Goal: Task Accomplishment & Management: Manage account settings

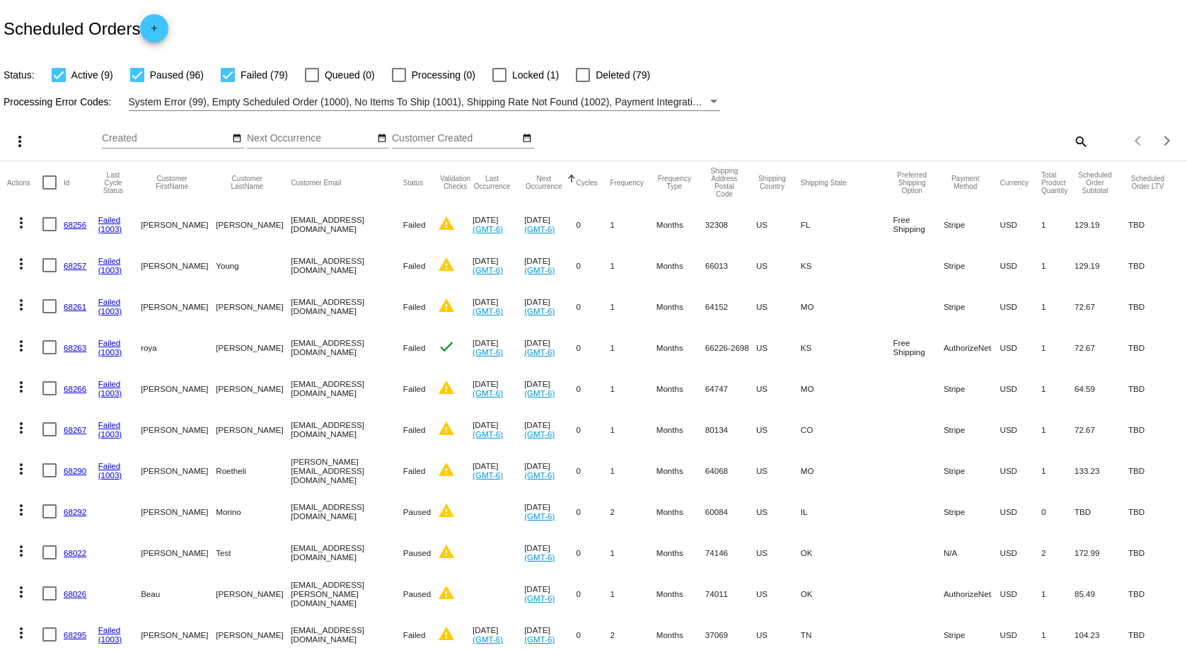
click at [563, 183] on button "Next Occurrence" at bounding box center [543, 183] width 39 height 16
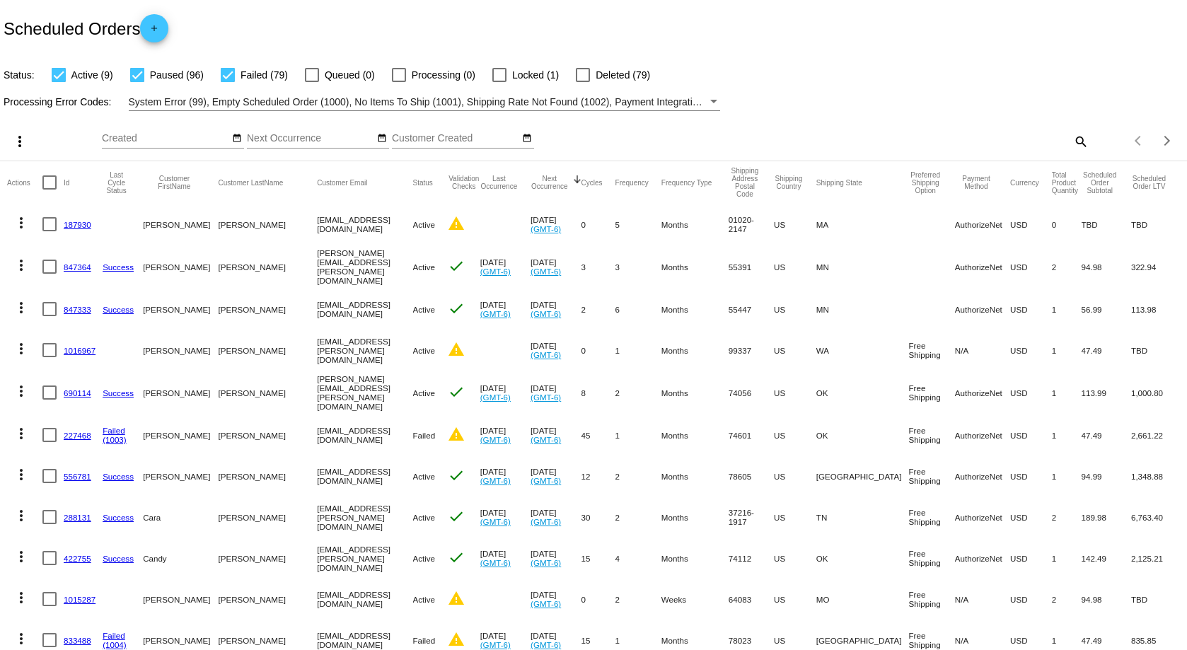
click at [566, 183] on button "Next Occurrence" at bounding box center [550, 183] width 38 height 16
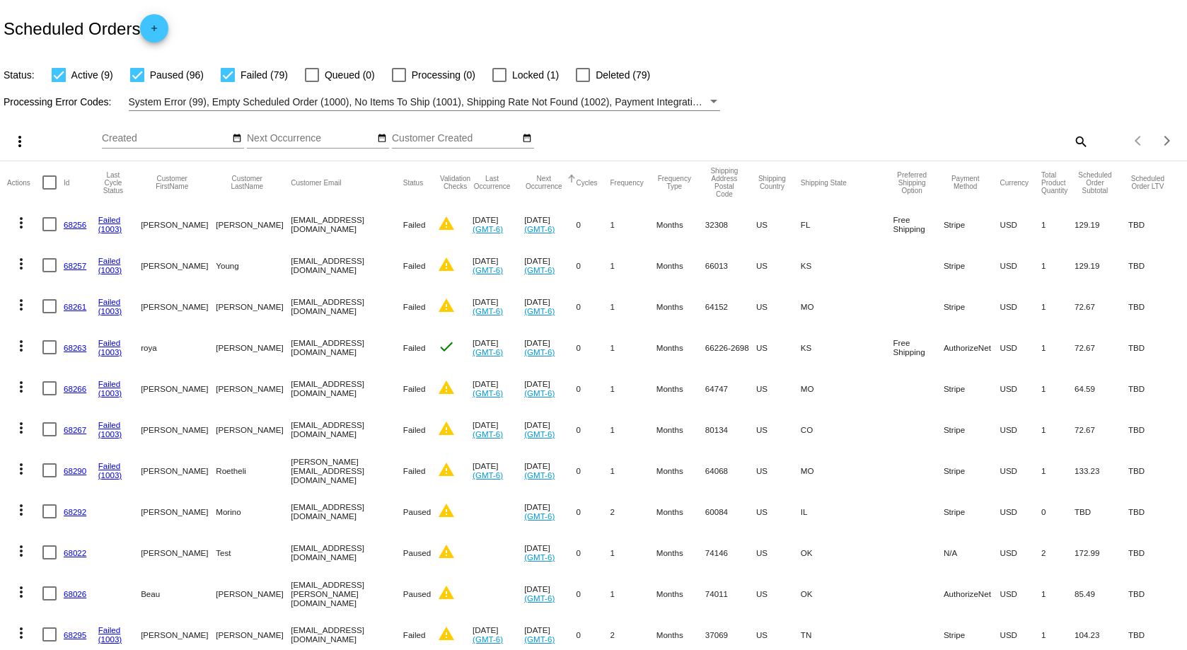
click at [563, 183] on button "Next Occurrence" at bounding box center [543, 183] width 39 height 16
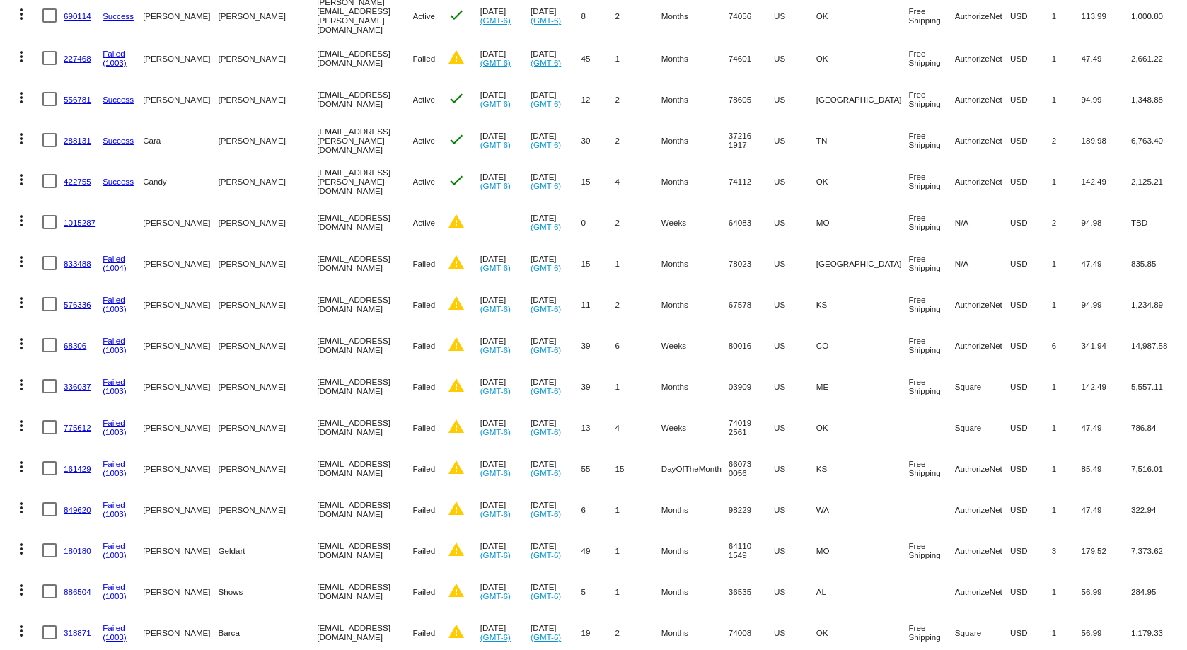
scroll to position [354, 0]
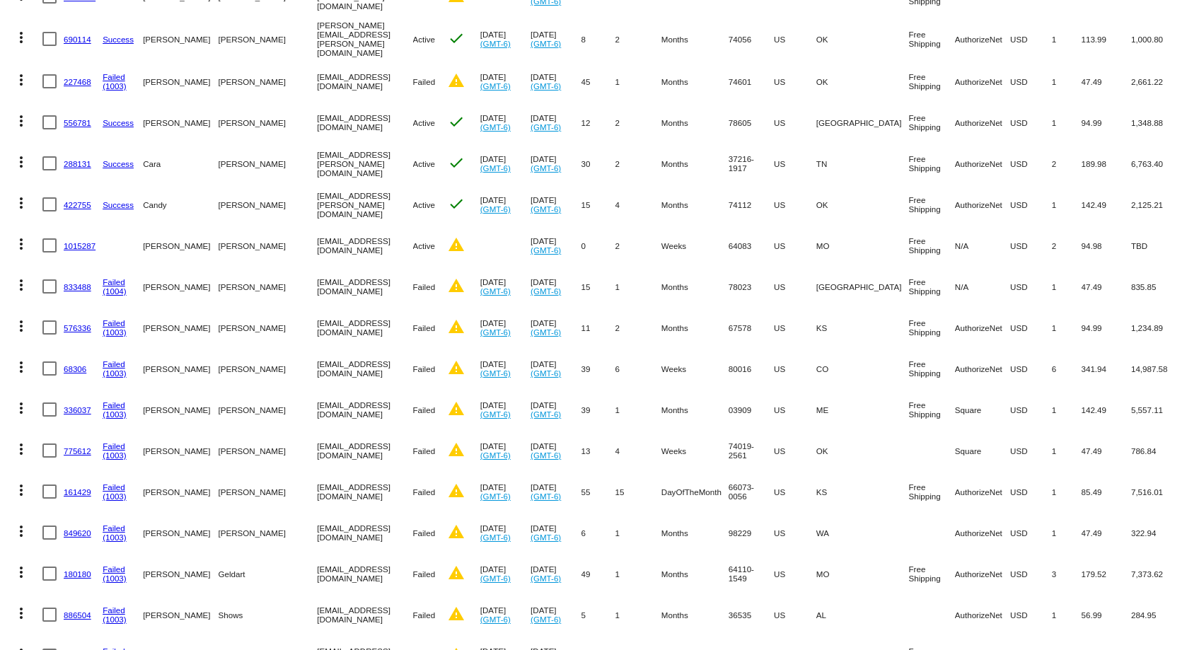
click at [82, 282] on link "833488" at bounding box center [78, 286] width 28 height 9
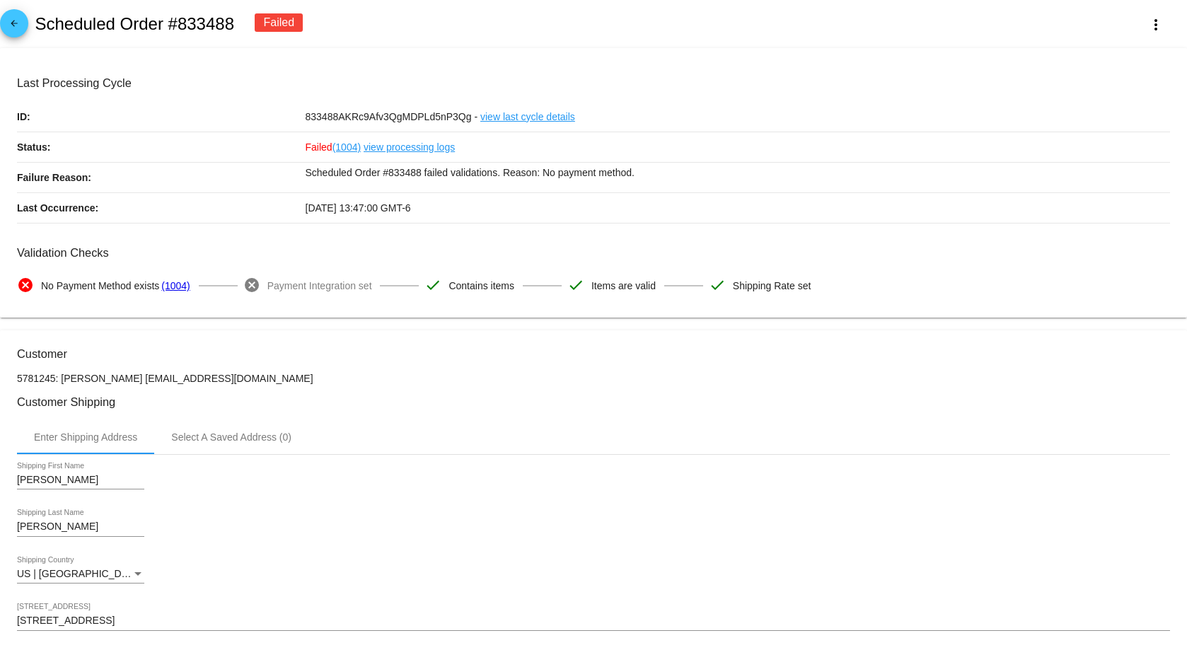
click at [24, 24] on link "arrow_back" at bounding box center [14, 23] width 28 height 28
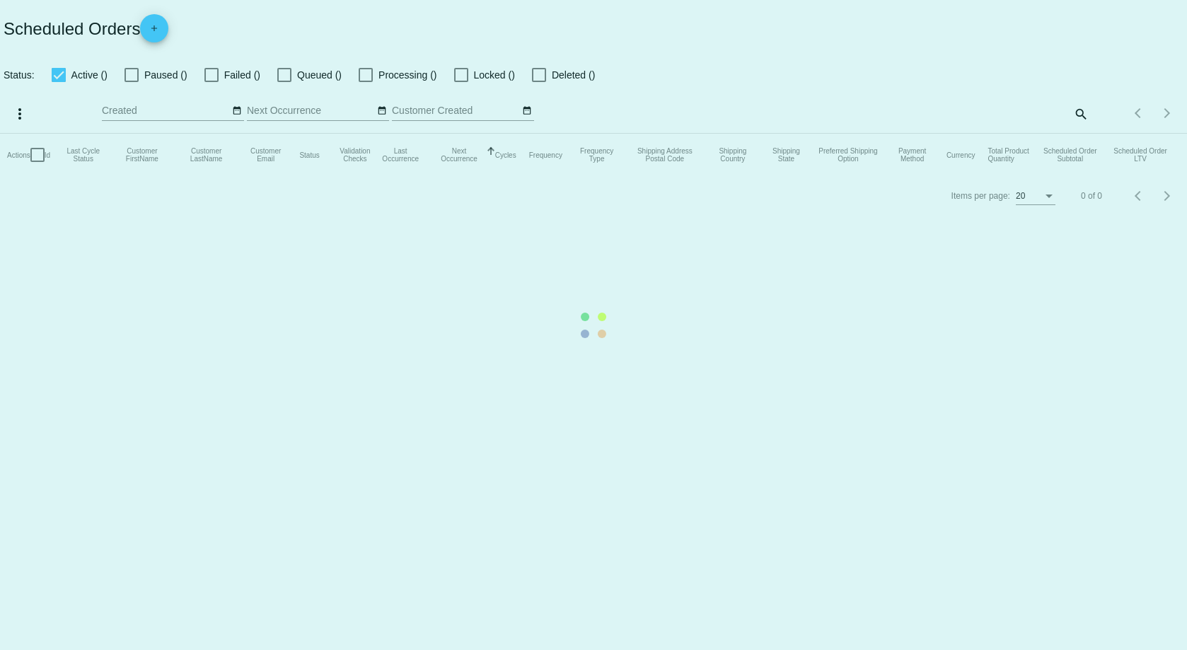
checkbox input "true"
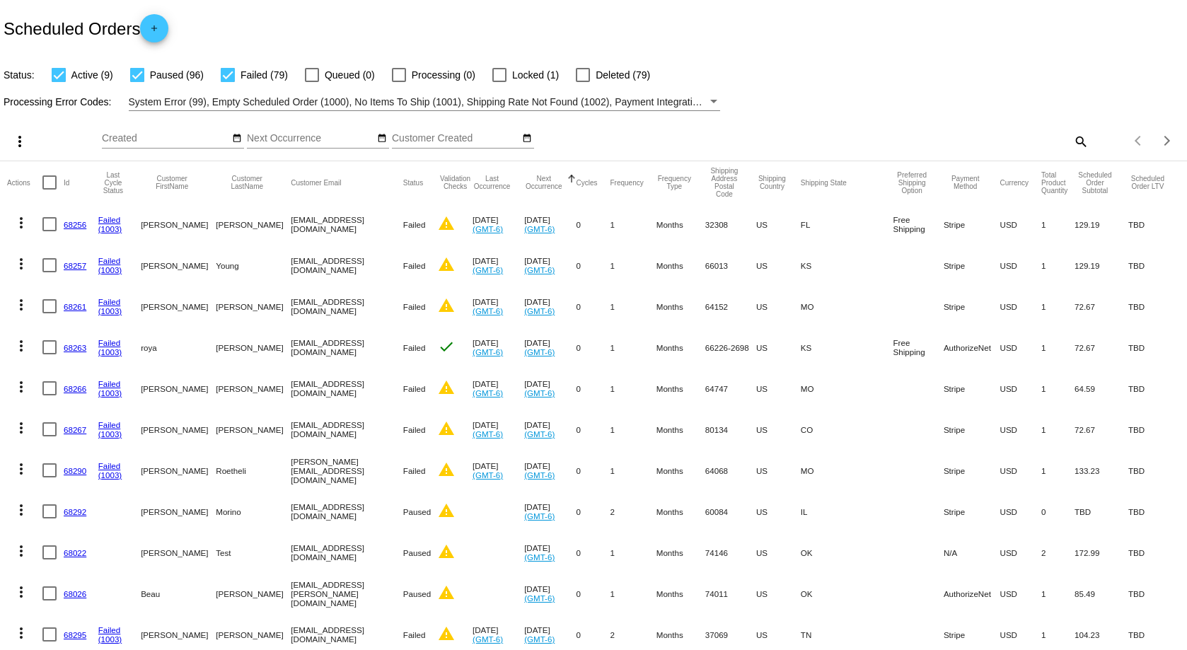
click at [563, 183] on button "Next Occurrence" at bounding box center [543, 183] width 39 height 16
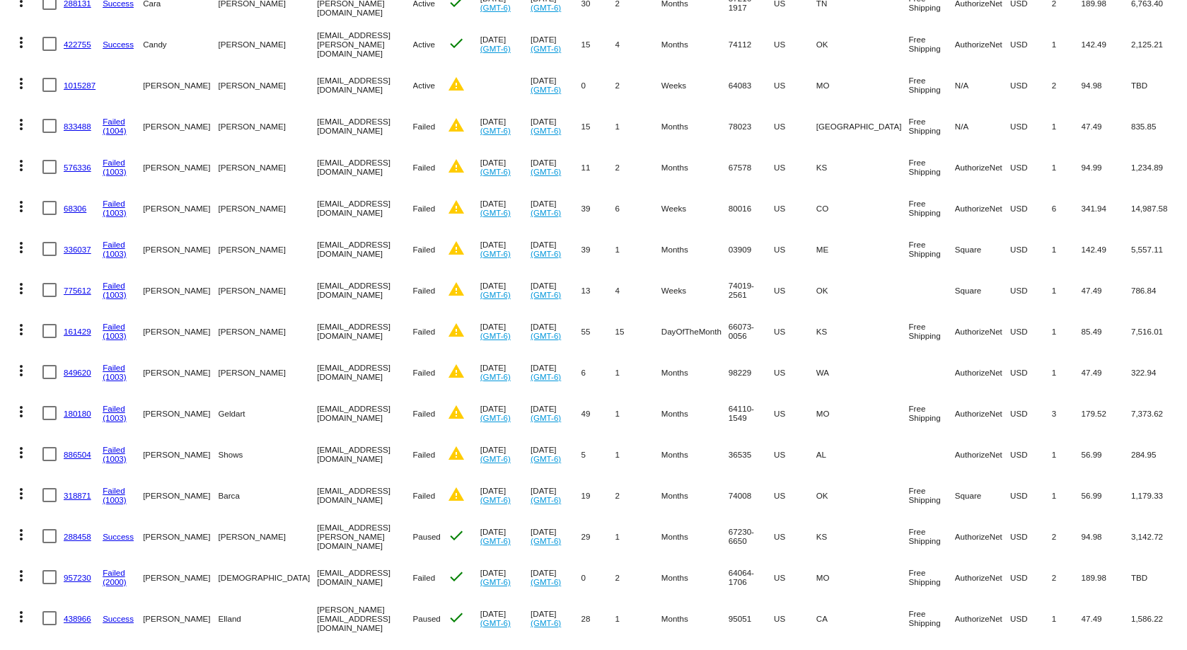
scroll to position [495, 0]
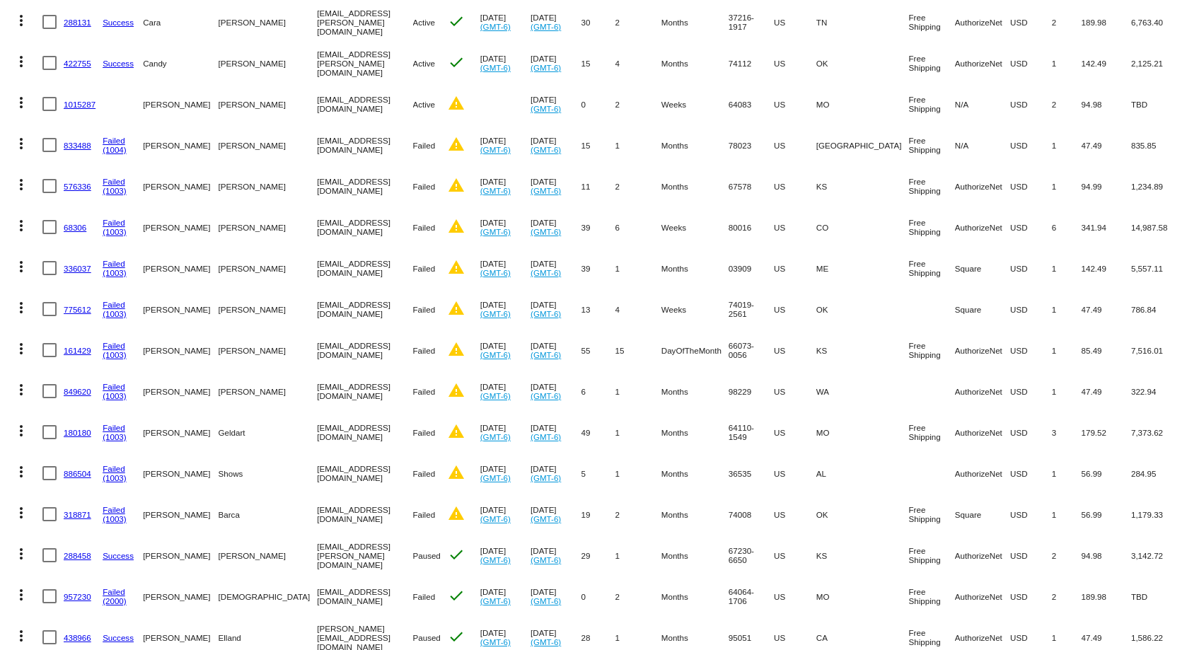
click at [69, 141] on link "833488" at bounding box center [78, 145] width 28 height 9
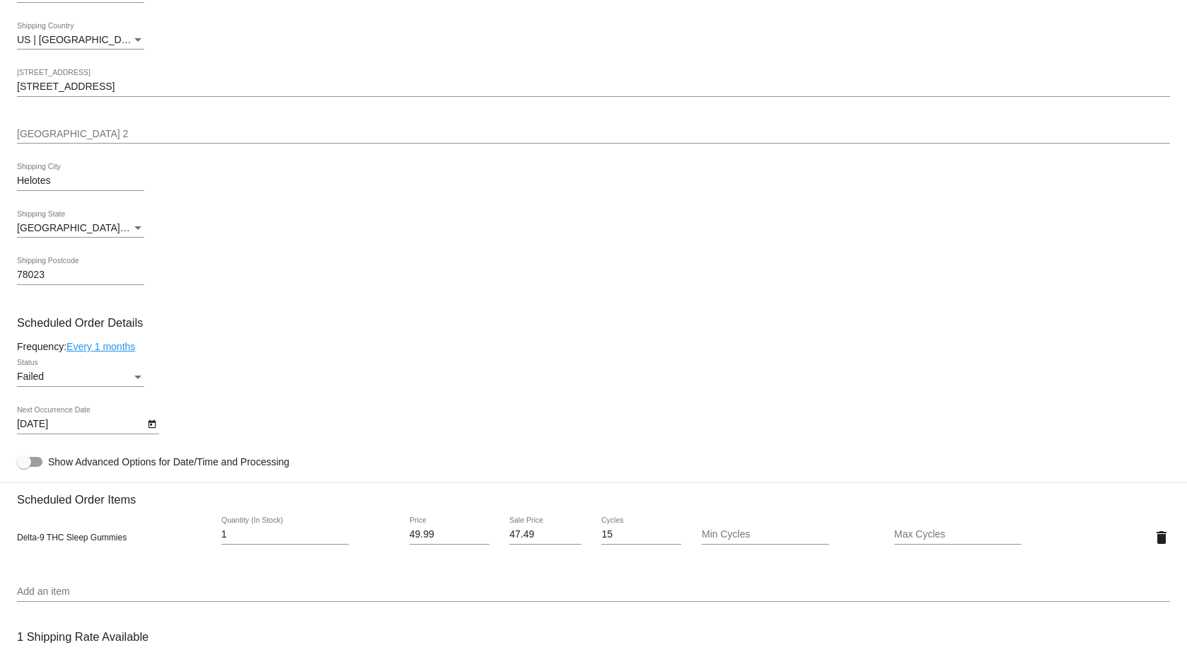
scroll to position [708, 0]
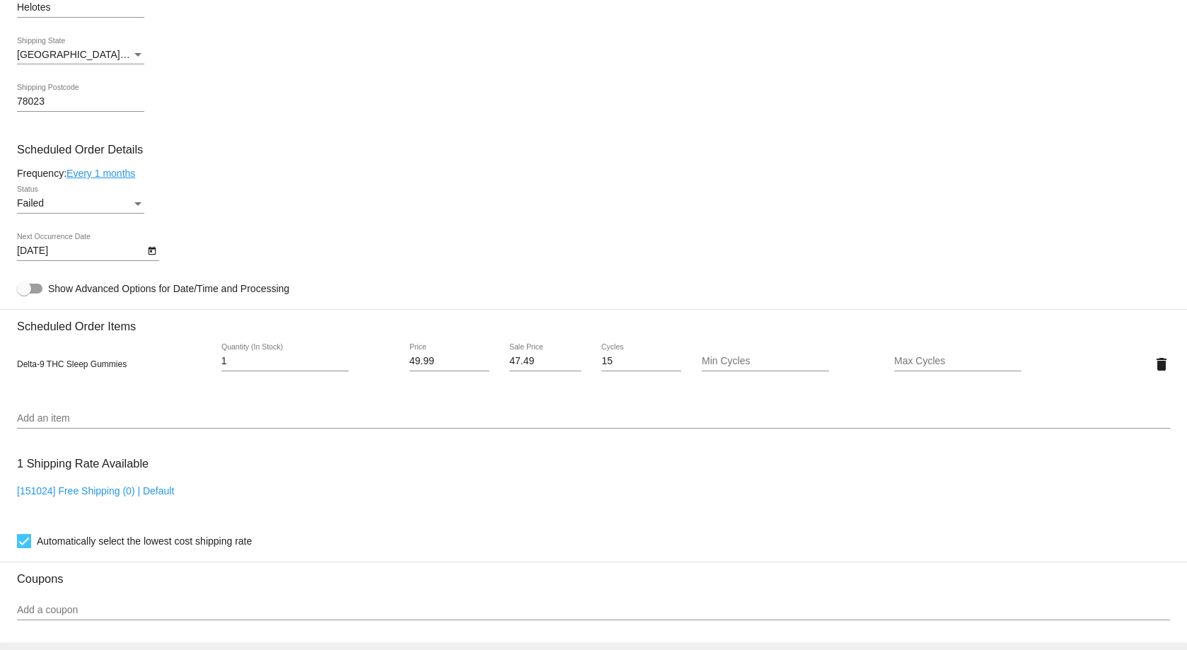
click at [52, 204] on div "Failed" at bounding box center [74, 203] width 115 height 11
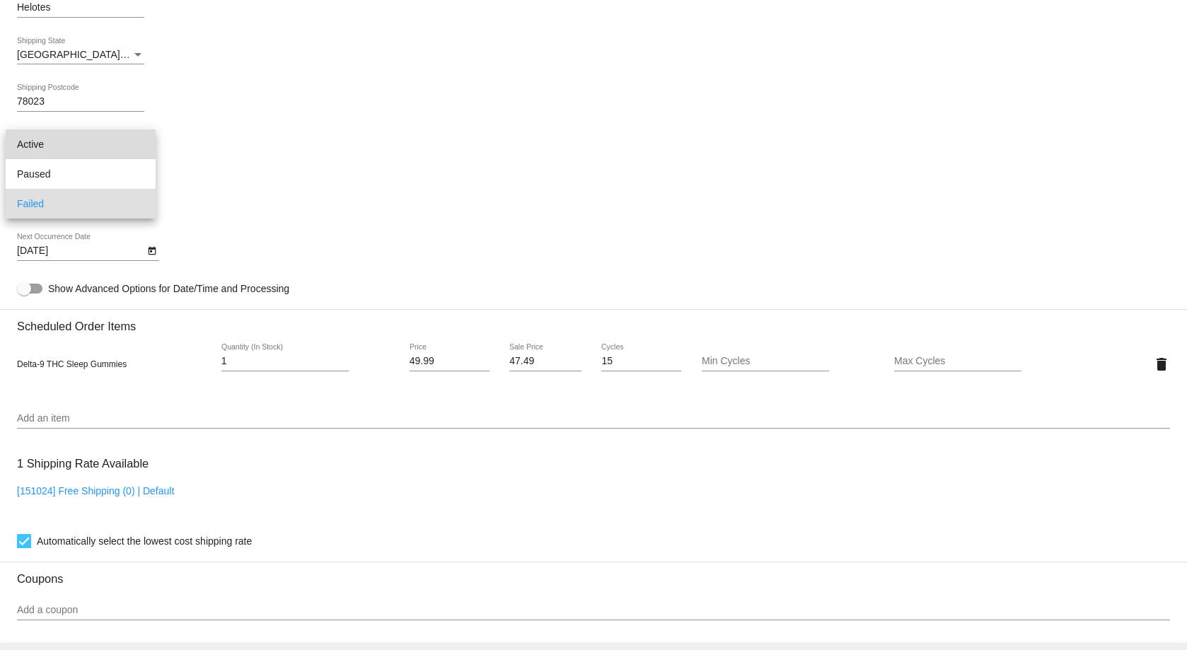
click at [61, 149] on span "Active" at bounding box center [80, 145] width 127 height 30
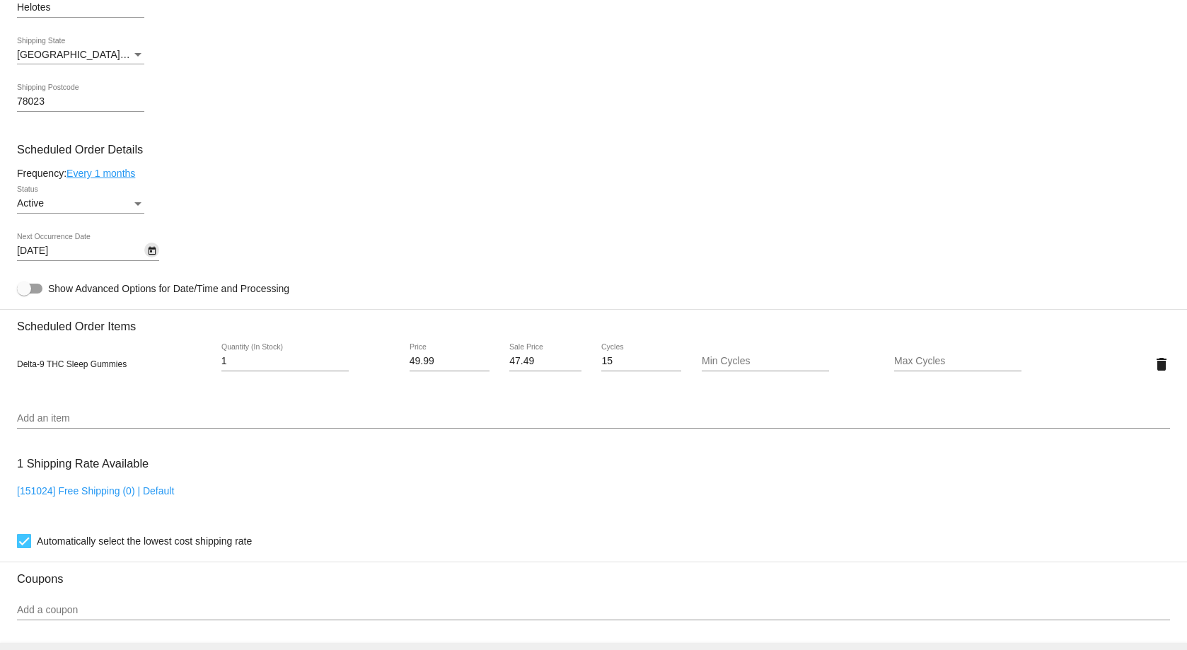
click at [150, 252] on icon "Open calendar" at bounding box center [152, 251] width 8 height 8
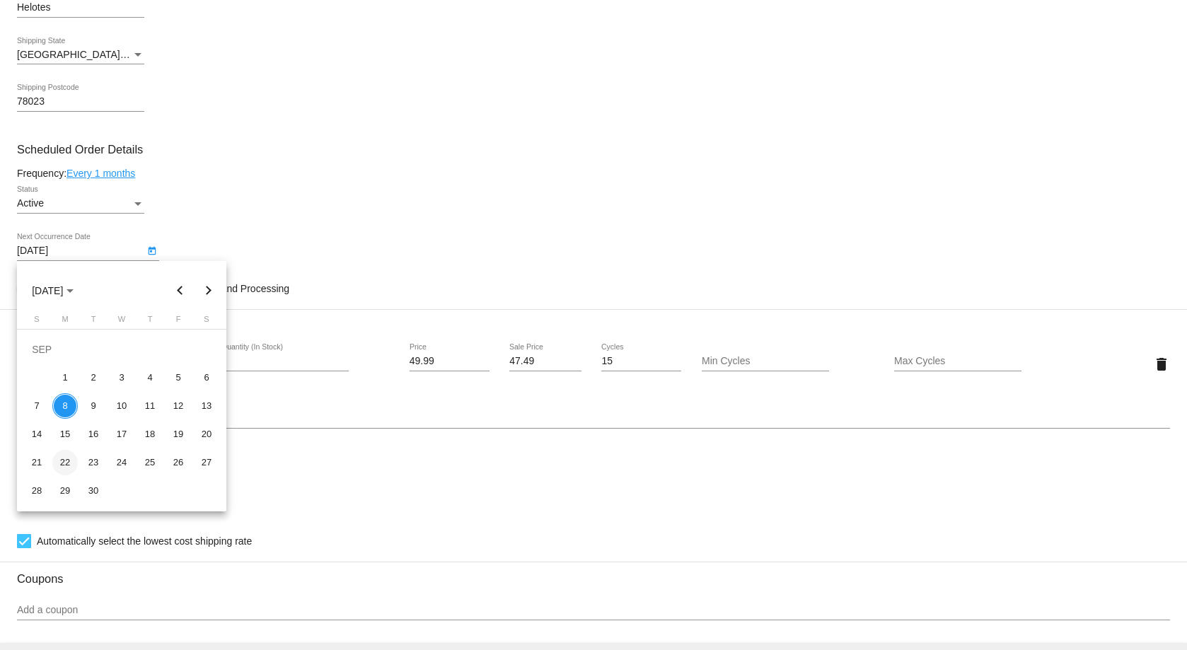
click at [63, 469] on div "22" at bounding box center [64, 462] width 25 height 25
type input "9/22/2025"
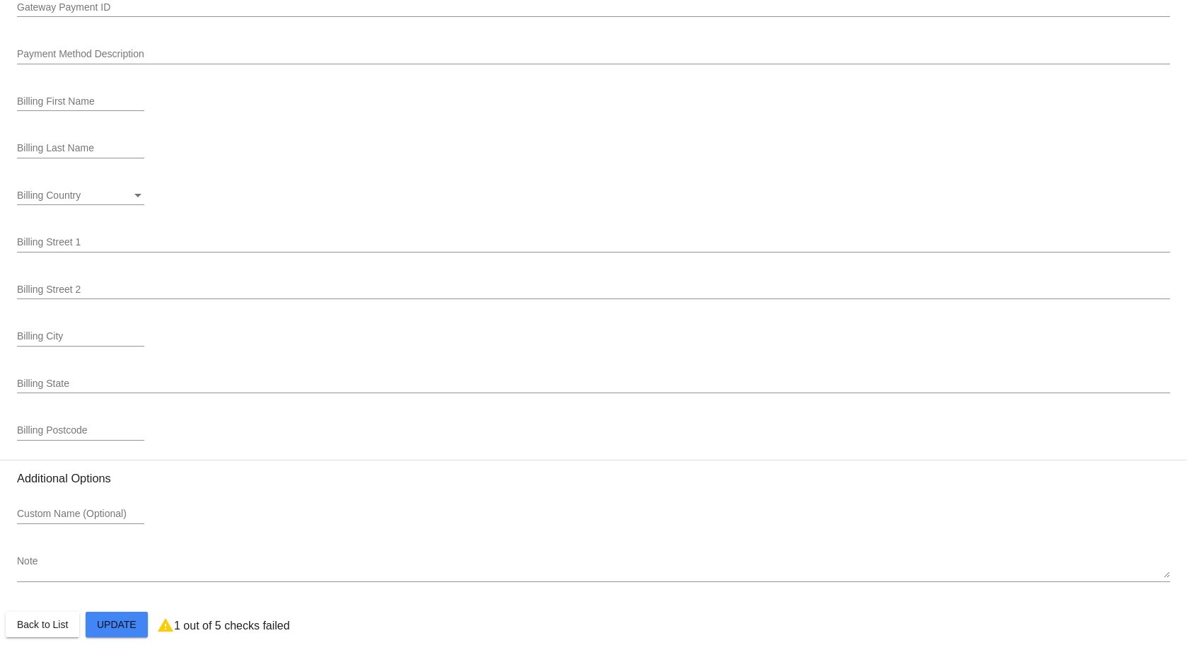
scroll to position [1660, 0]
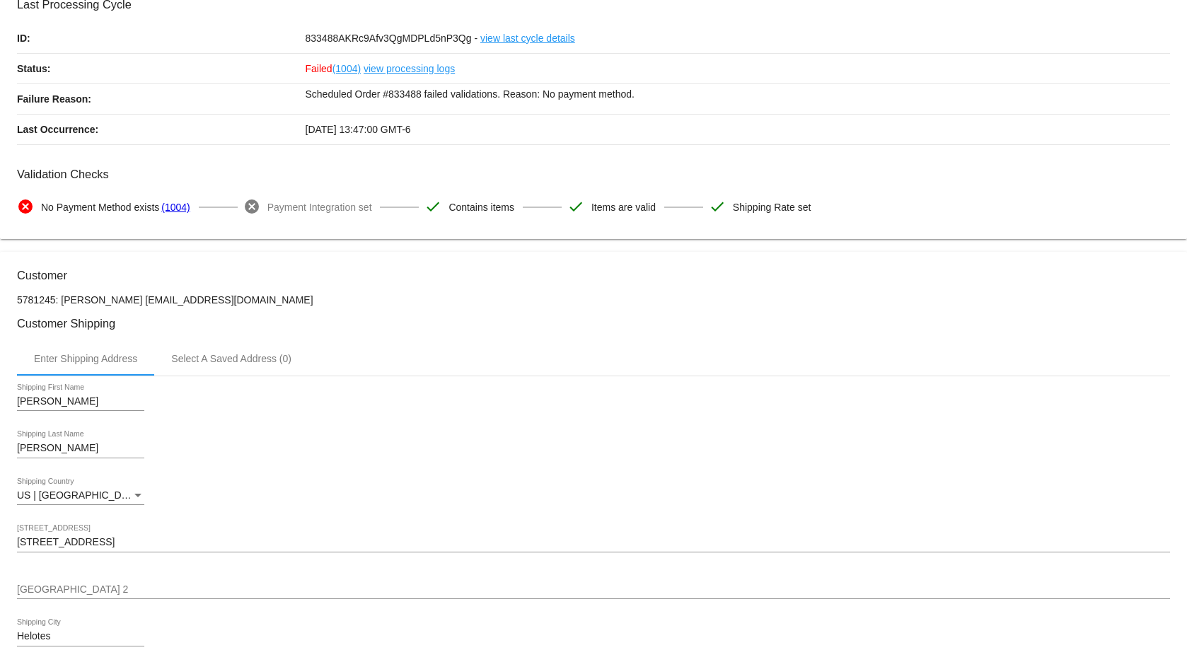
scroll to position [0, 0]
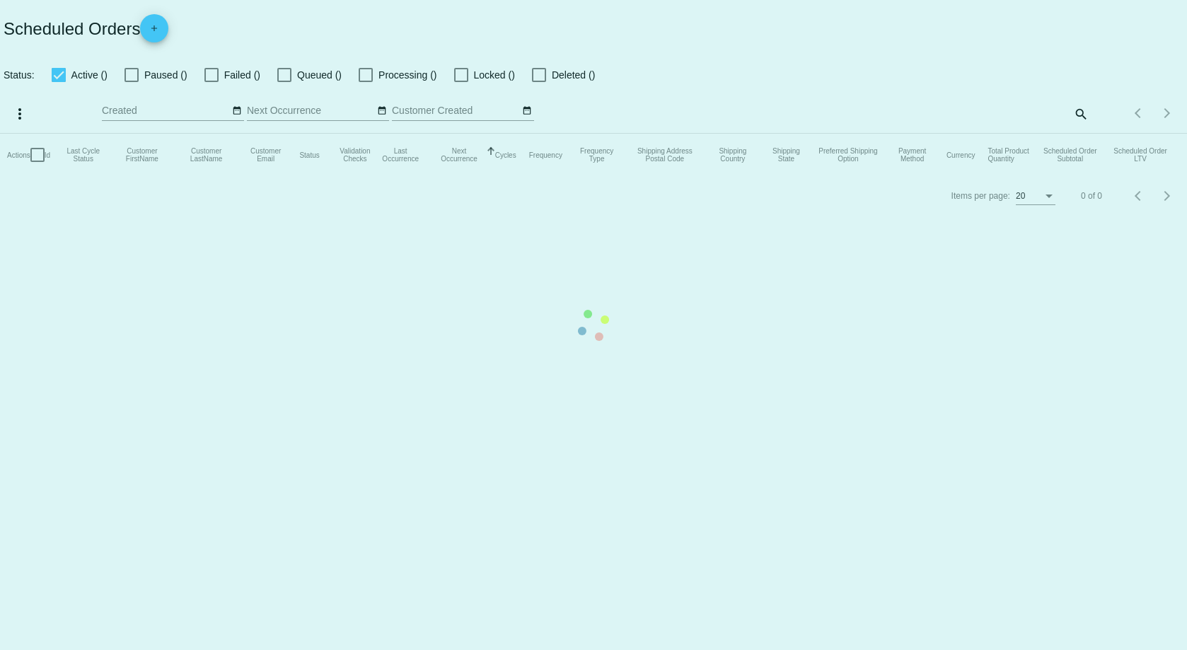
checkbox input "true"
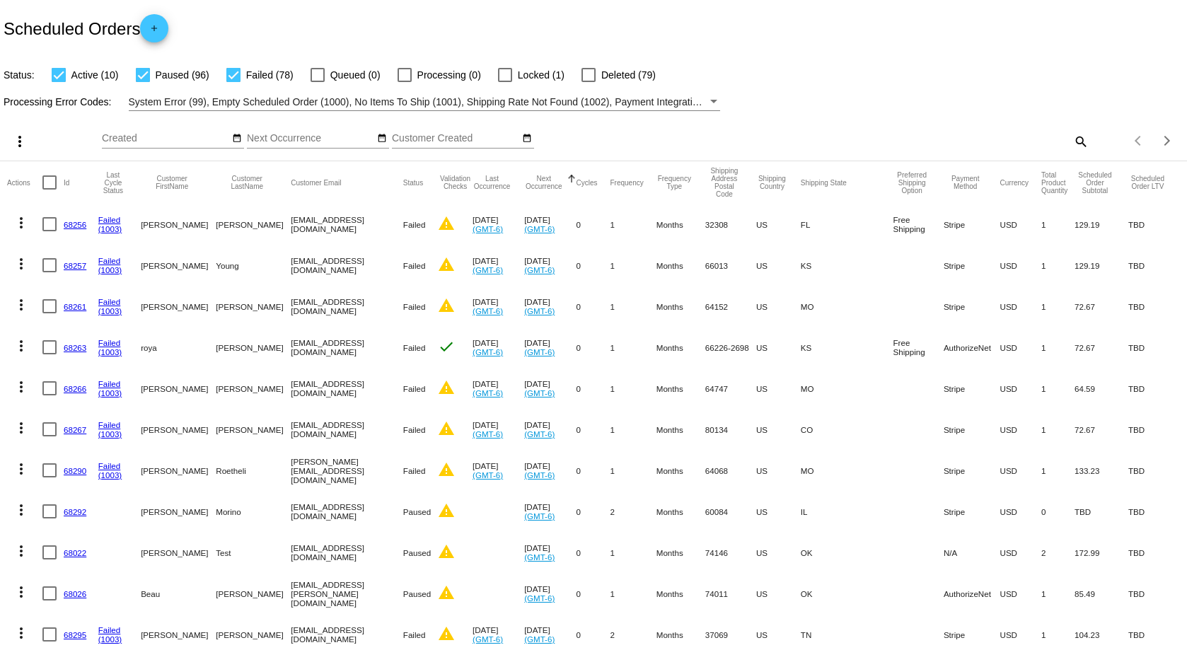
click at [563, 178] on button "Next Occurrence" at bounding box center [543, 183] width 39 height 16
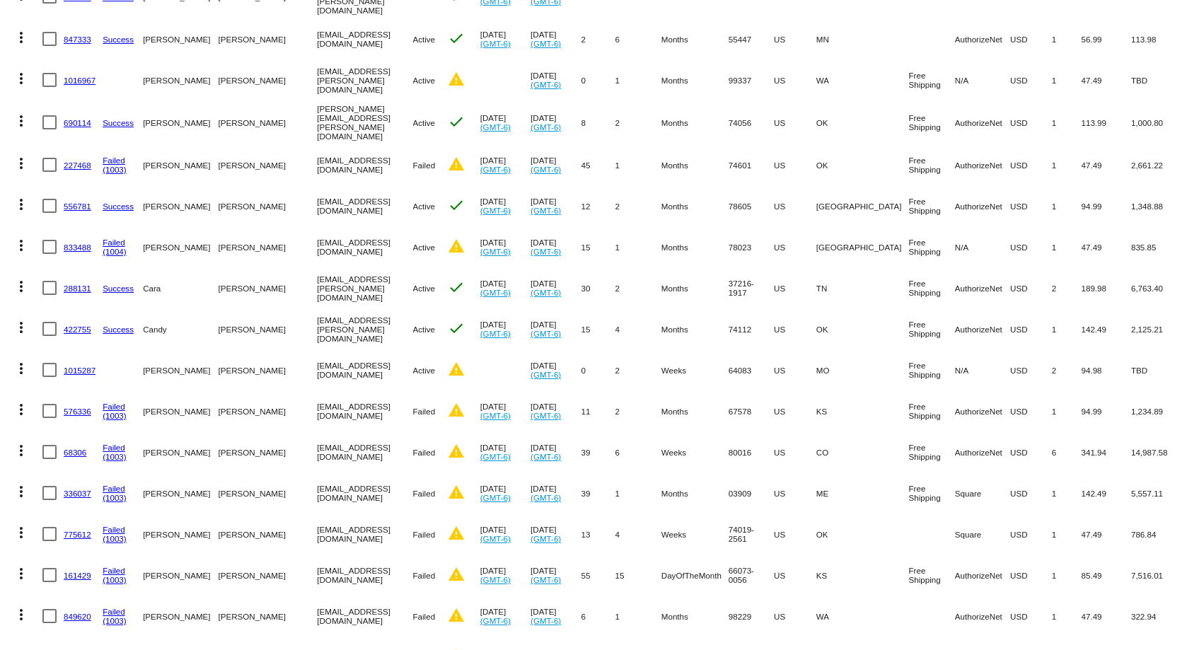
scroll to position [283, 0]
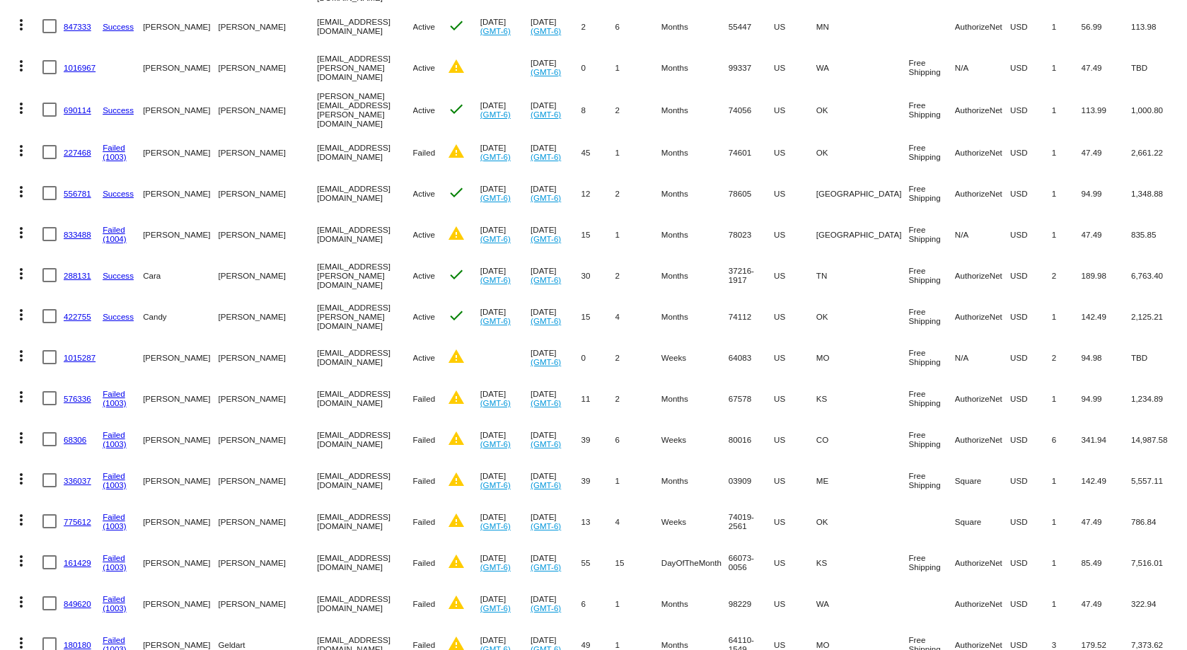
click at [82, 435] on link "68306" at bounding box center [75, 439] width 23 height 9
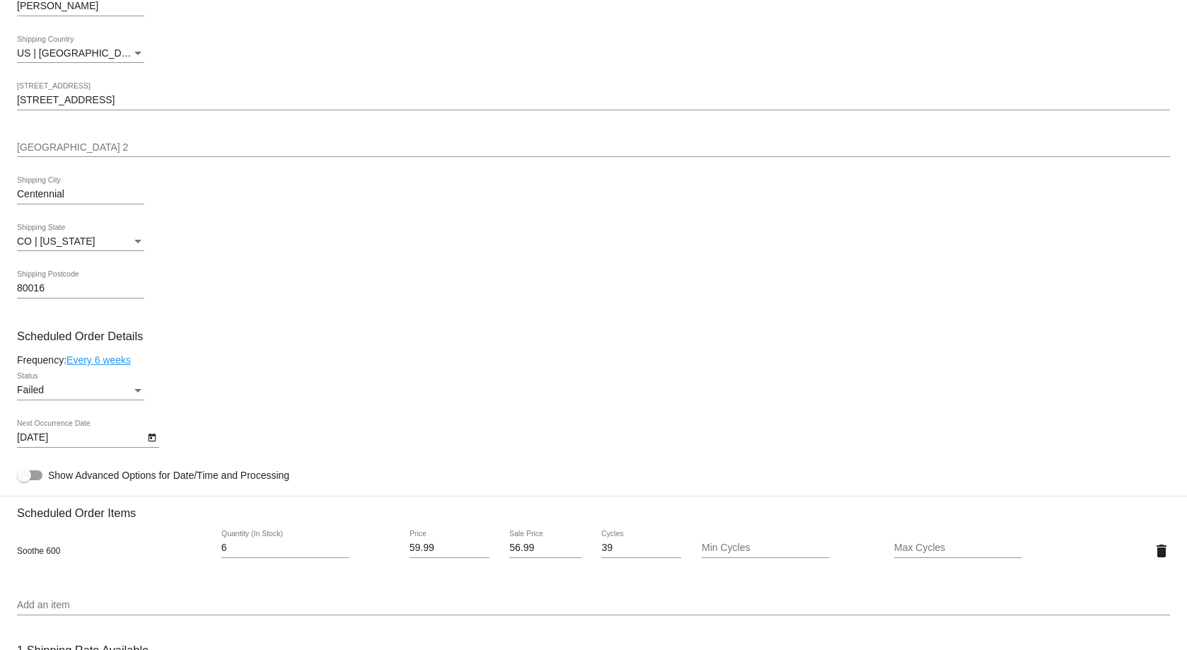
scroll to position [566, 0]
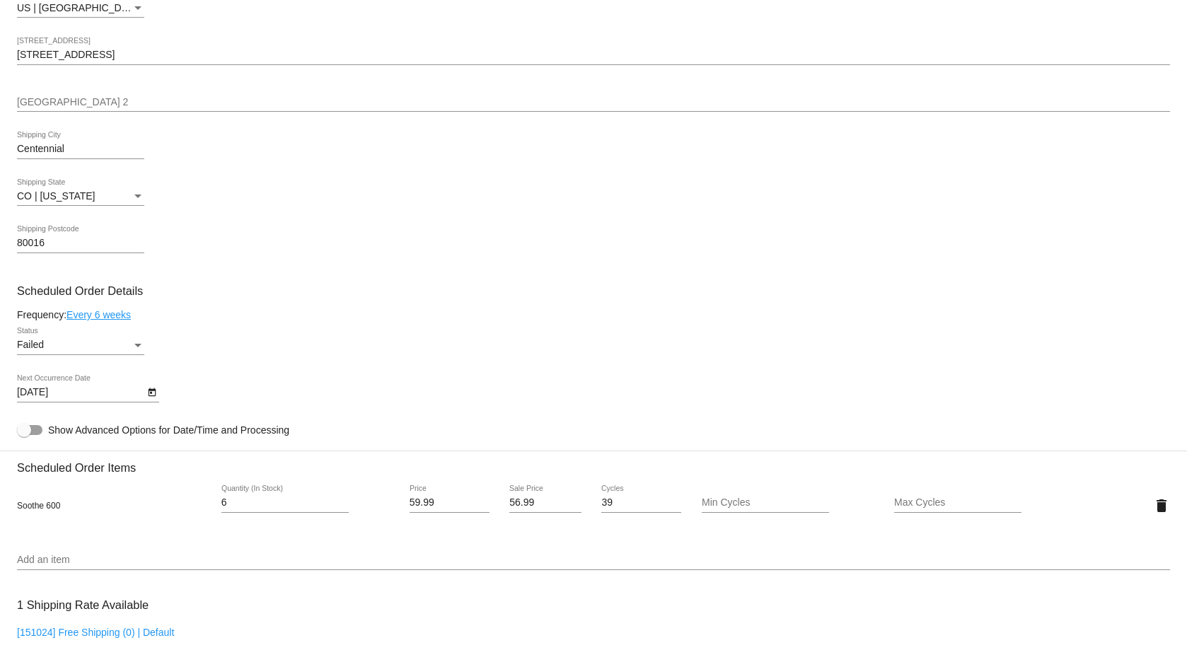
click at [152, 395] on icon "Open calendar" at bounding box center [152, 392] width 10 height 17
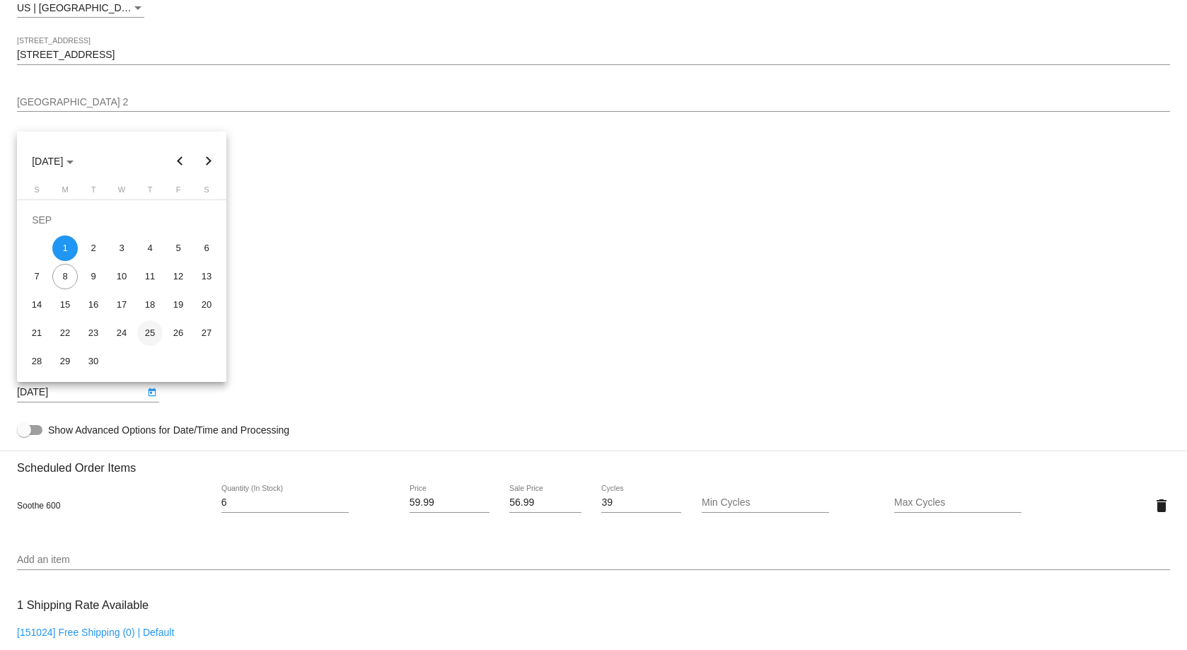
click at [155, 335] on div "25" at bounding box center [149, 333] width 25 height 25
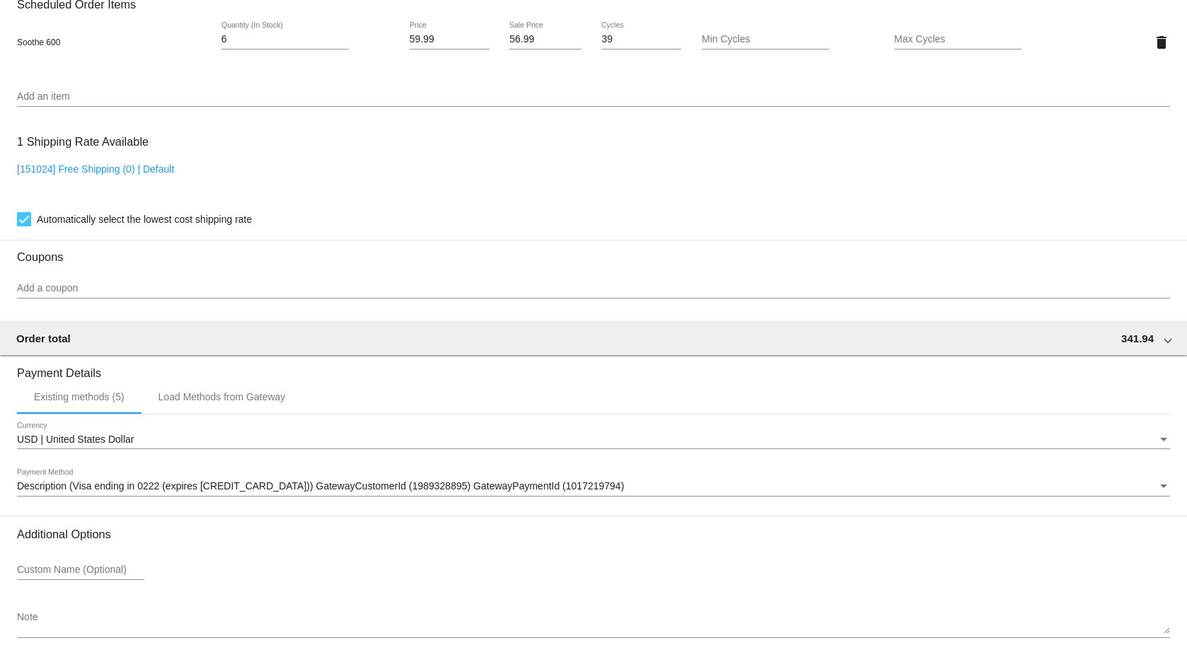
scroll to position [1095, 0]
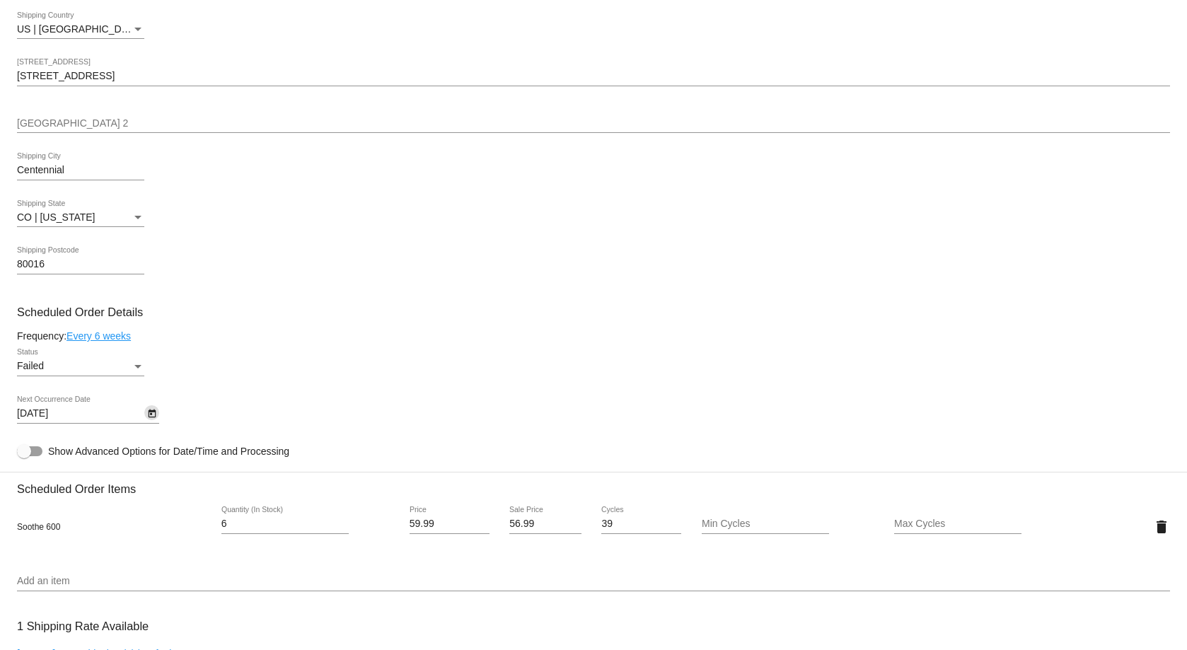
scroll to position [529, 0]
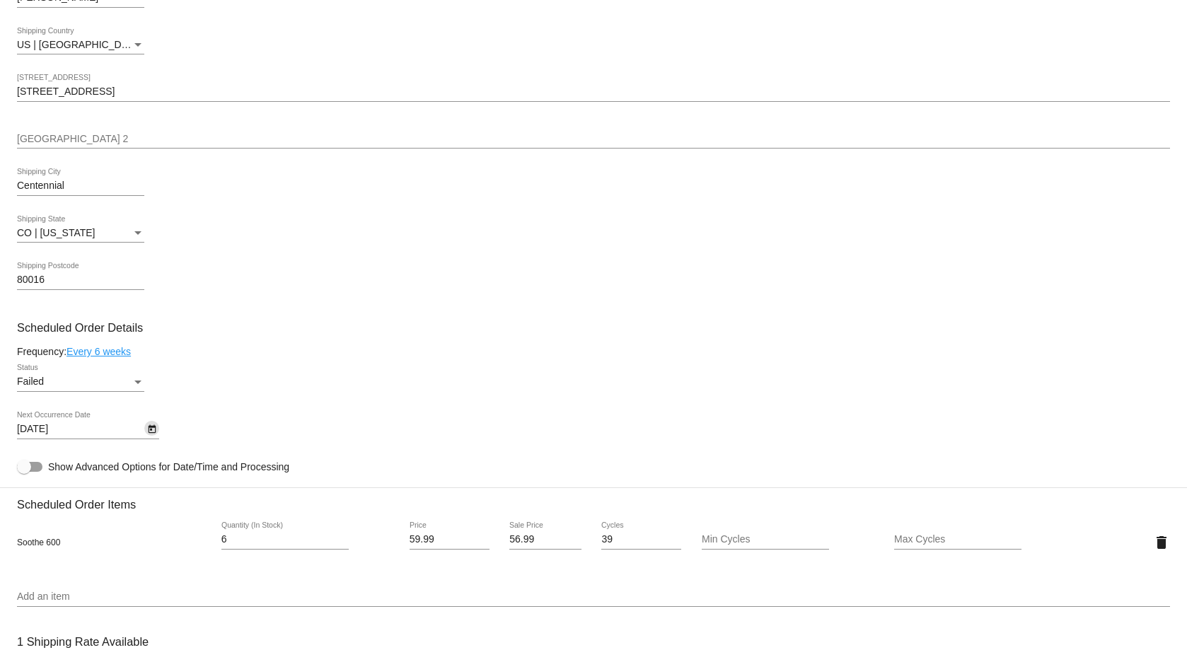
click at [138, 430] on body "arrow_back Scheduled Order #68306 Failed more_vert Last Processing Cycle ID: 68…" at bounding box center [593, 325] width 1187 height 650
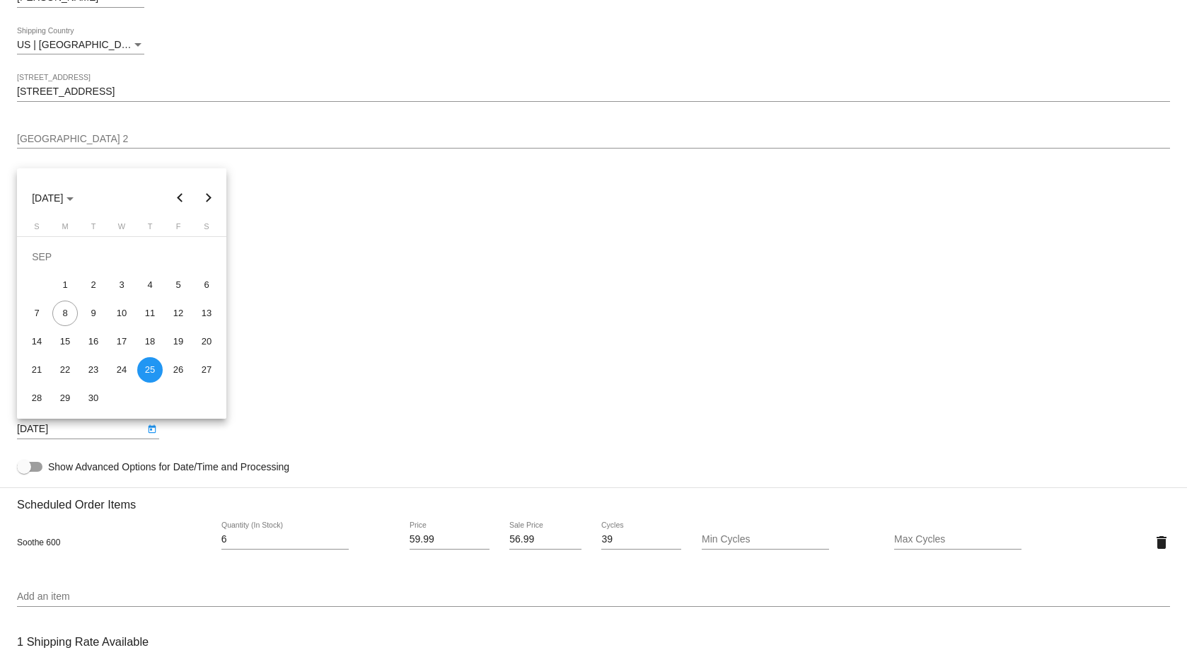
click at [205, 203] on button "Next month" at bounding box center [209, 198] width 28 height 28
click at [145, 282] on div "6" at bounding box center [149, 284] width 25 height 25
type input "11/6/2025"
click at [329, 289] on div at bounding box center [593, 325] width 1187 height 650
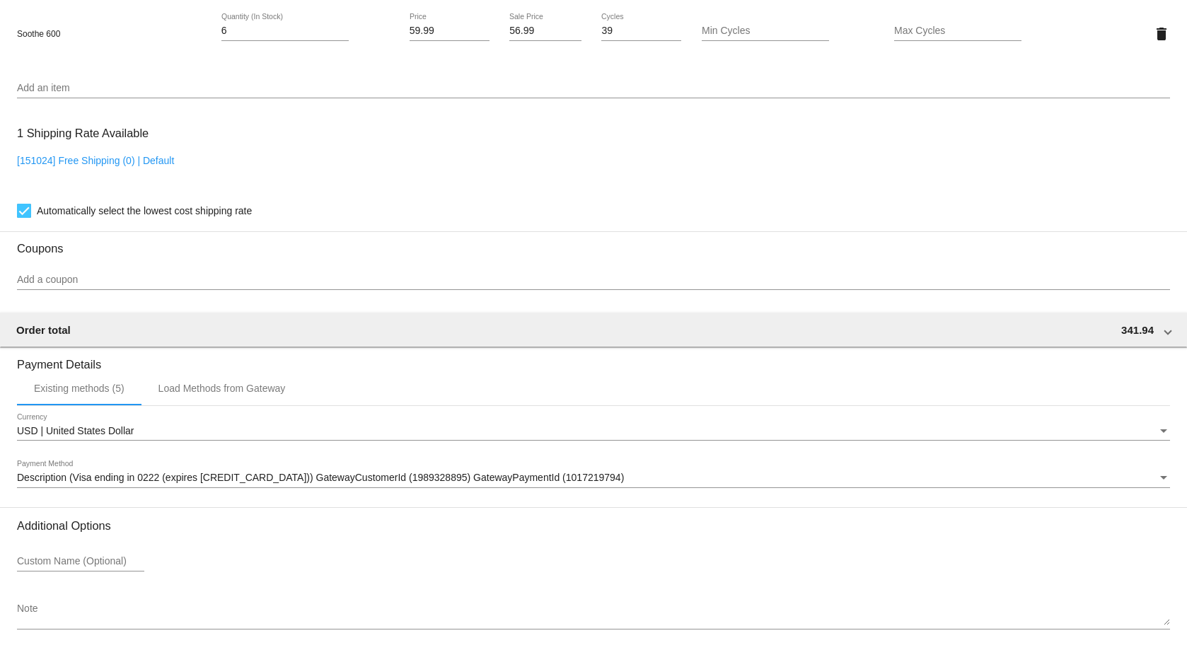
scroll to position [1095, 0]
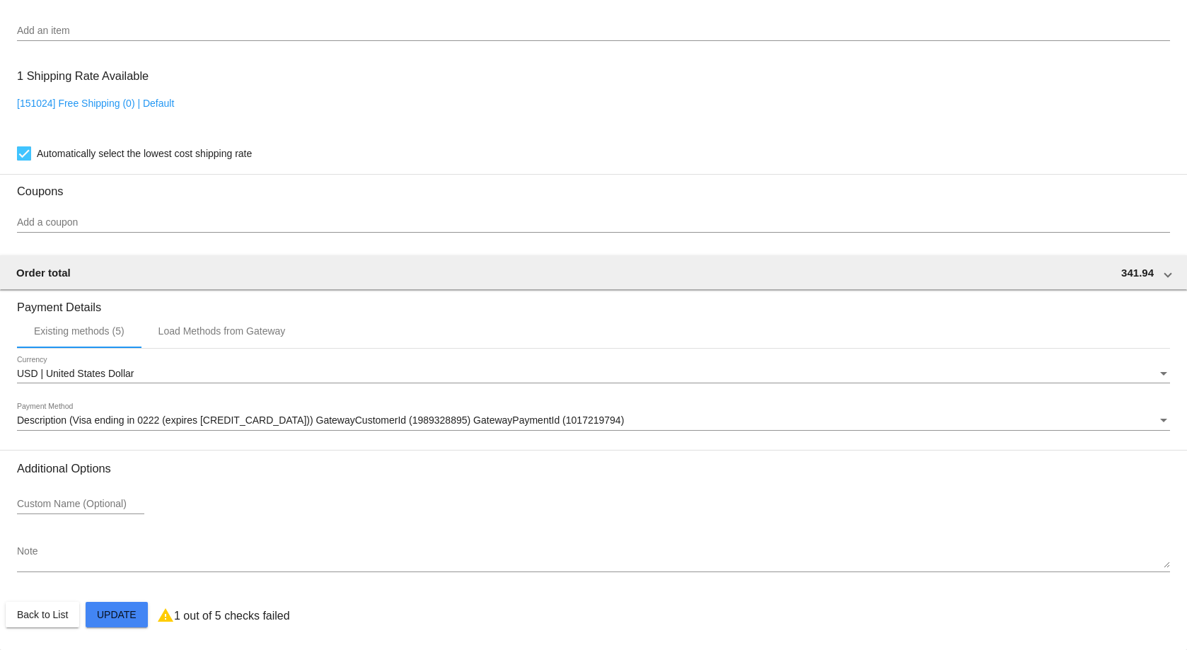
click at [117, 628] on mat-card-actions "Back to List Update" at bounding box center [594, 615] width 1176 height 37
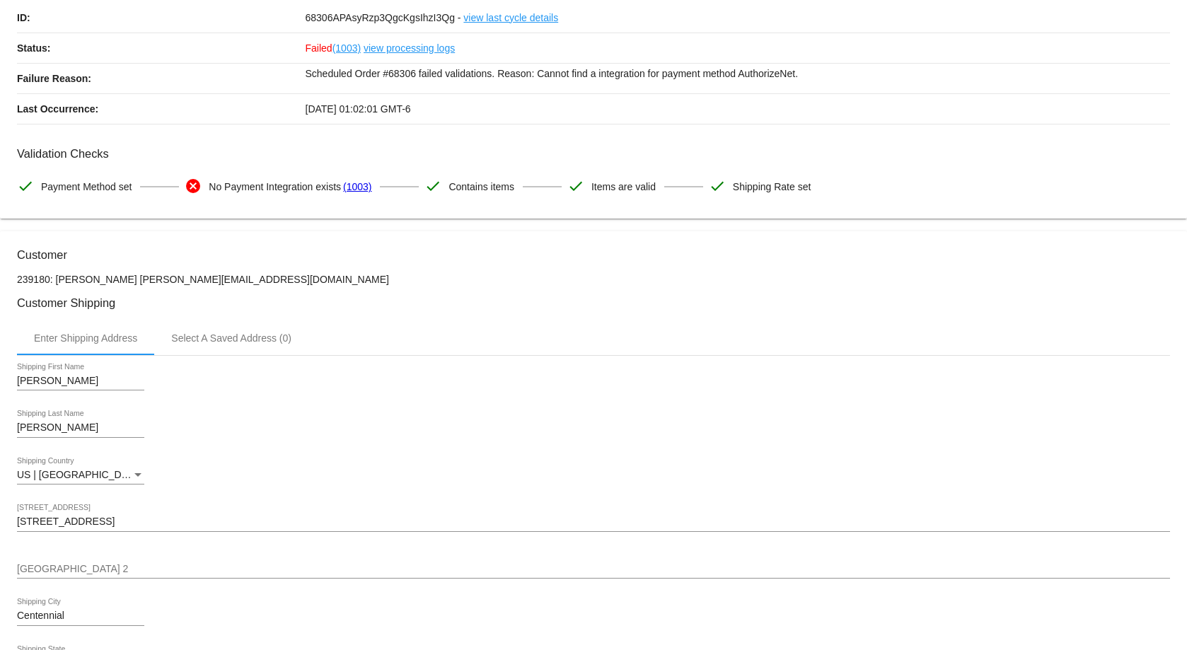
scroll to position [0, 0]
